Goal: Communication & Community: Participate in discussion

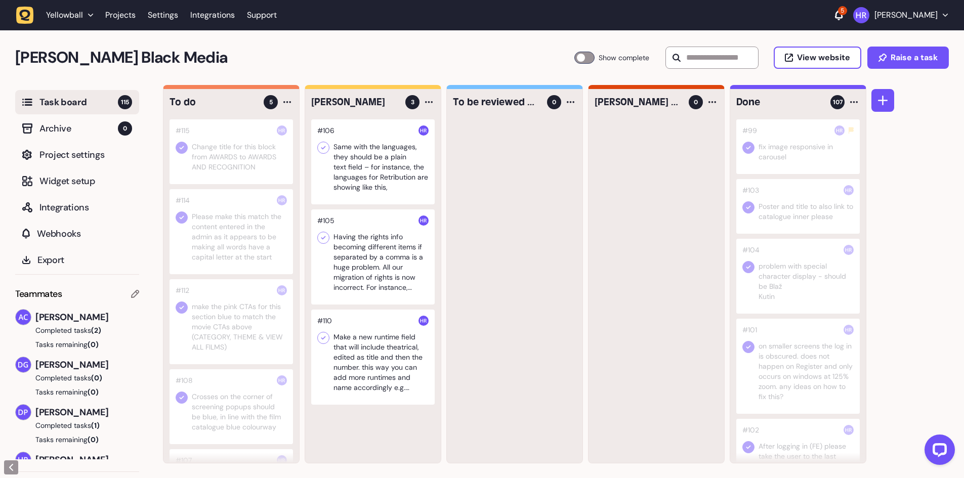
click at [357, 356] on div at bounding box center [373, 357] width 124 height 95
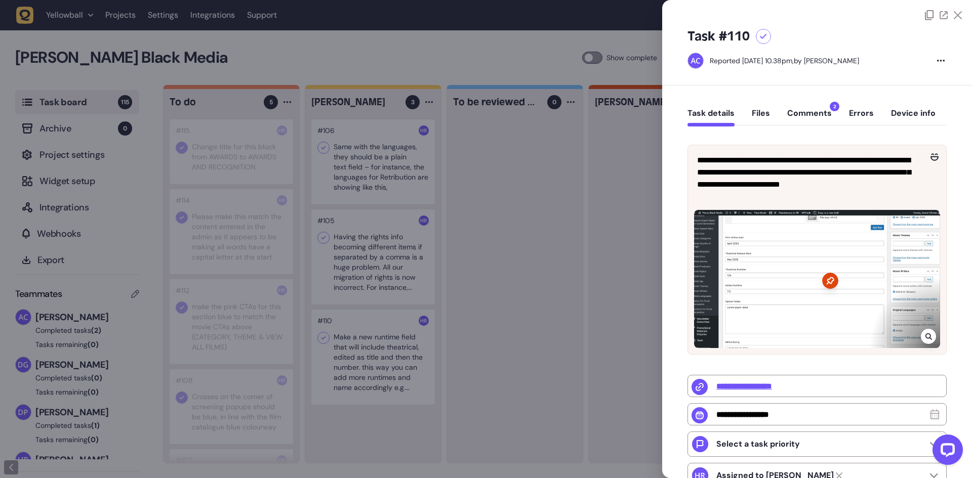
click at [810, 109] on button "Comments 2" at bounding box center [809, 117] width 45 height 18
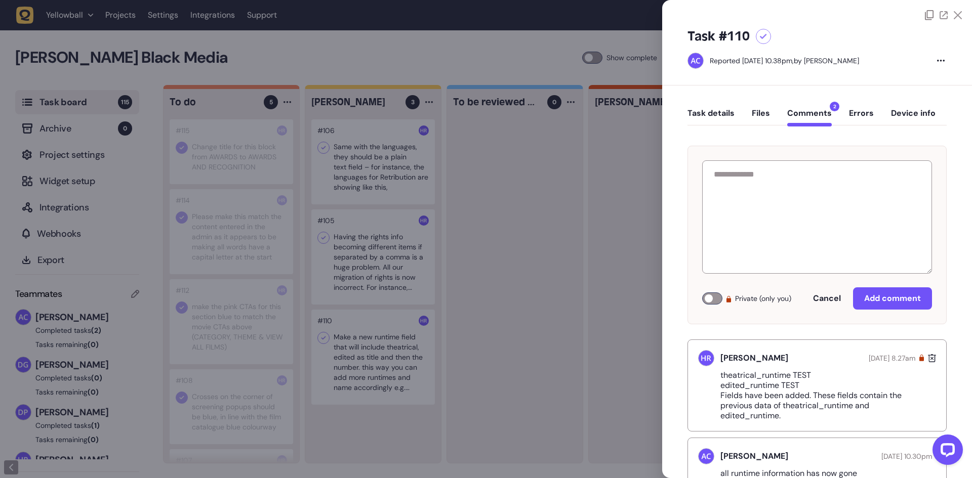
drag, startPoint x: 782, startPoint y: 383, endPoint x: 710, endPoint y: 372, distance: 72.8
click at [710, 372] on div "theatrical_runtime TEST edited_runtime TEST Fields have been added. These field…" at bounding box center [817, 396] width 238 height 51
click at [833, 423] on div "[PERSON_NAME] [DATE] 8.27am theatrical_runtime TEST edited_runtime TEST Fields …" at bounding box center [816, 386] width 259 height 92
drag, startPoint x: 801, startPoint y: 418, endPoint x: 703, endPoint y: 373, distance: 107.4
click at [703, 373] on div "theatrical_runtime TEST edited_runtime TEST Fields have been added. These field…" at bounding box center [817, 396] width 238 height 51
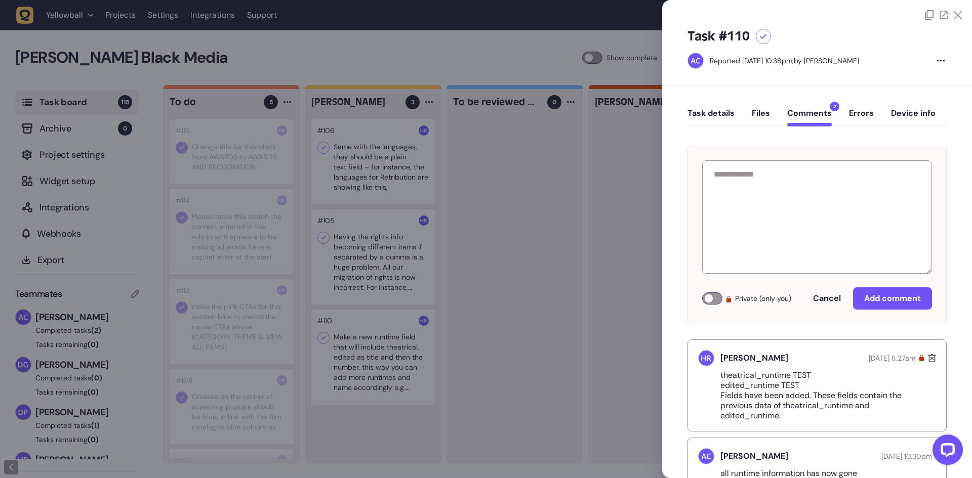
copy p "theatrical_runtime TEST edited_runtime TEST Fields have been added. These field…"
click at [570, 220] on div at bounding box center [486, 239] width 972 height 478
